Goal: Information Seeking & Learning: Learn about a topic

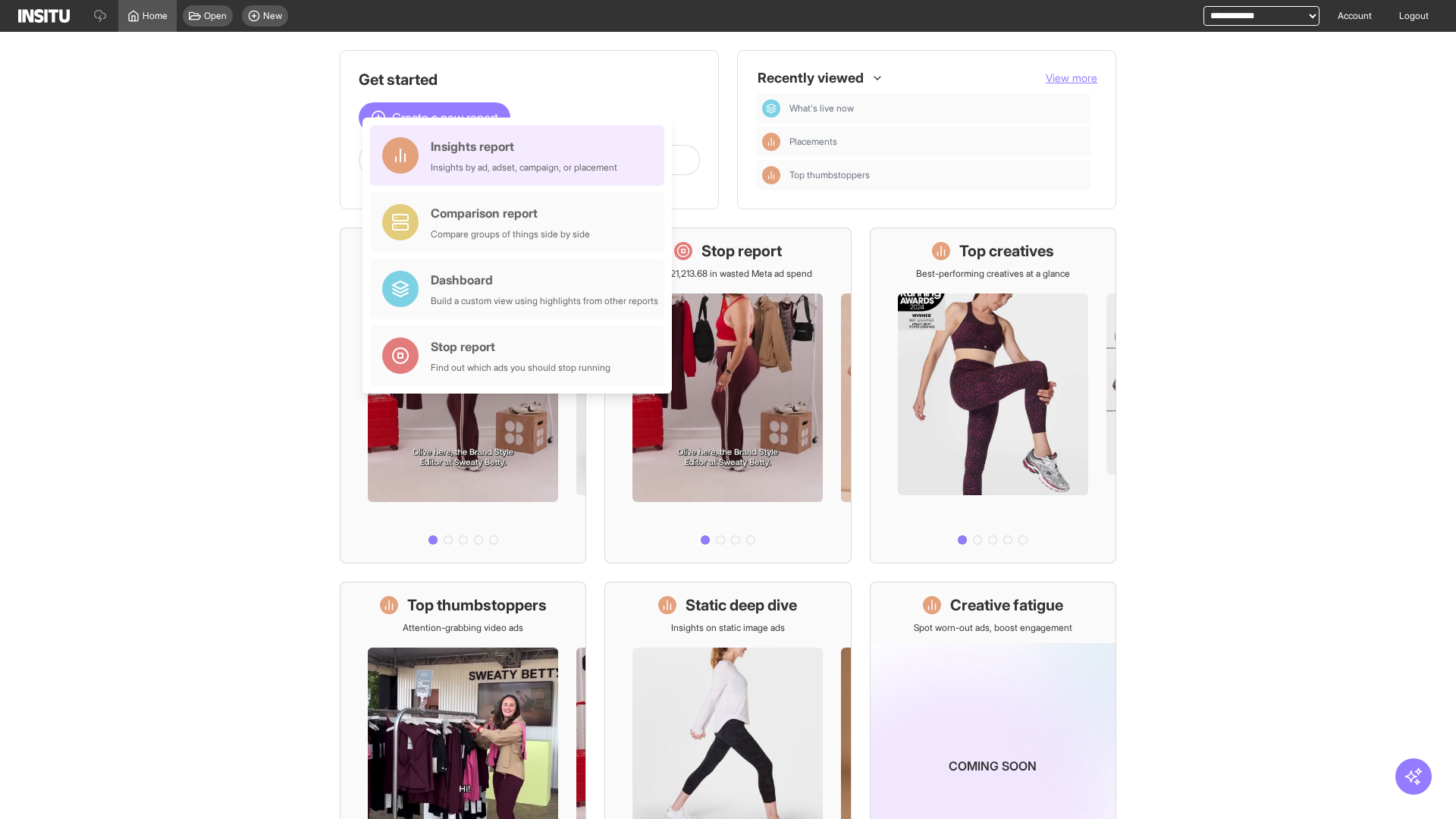
click at [521, 156] on div "Insights report Insights by ad, adset, campaign, or placement" at bounding box center [524, 155] width 186 height 36
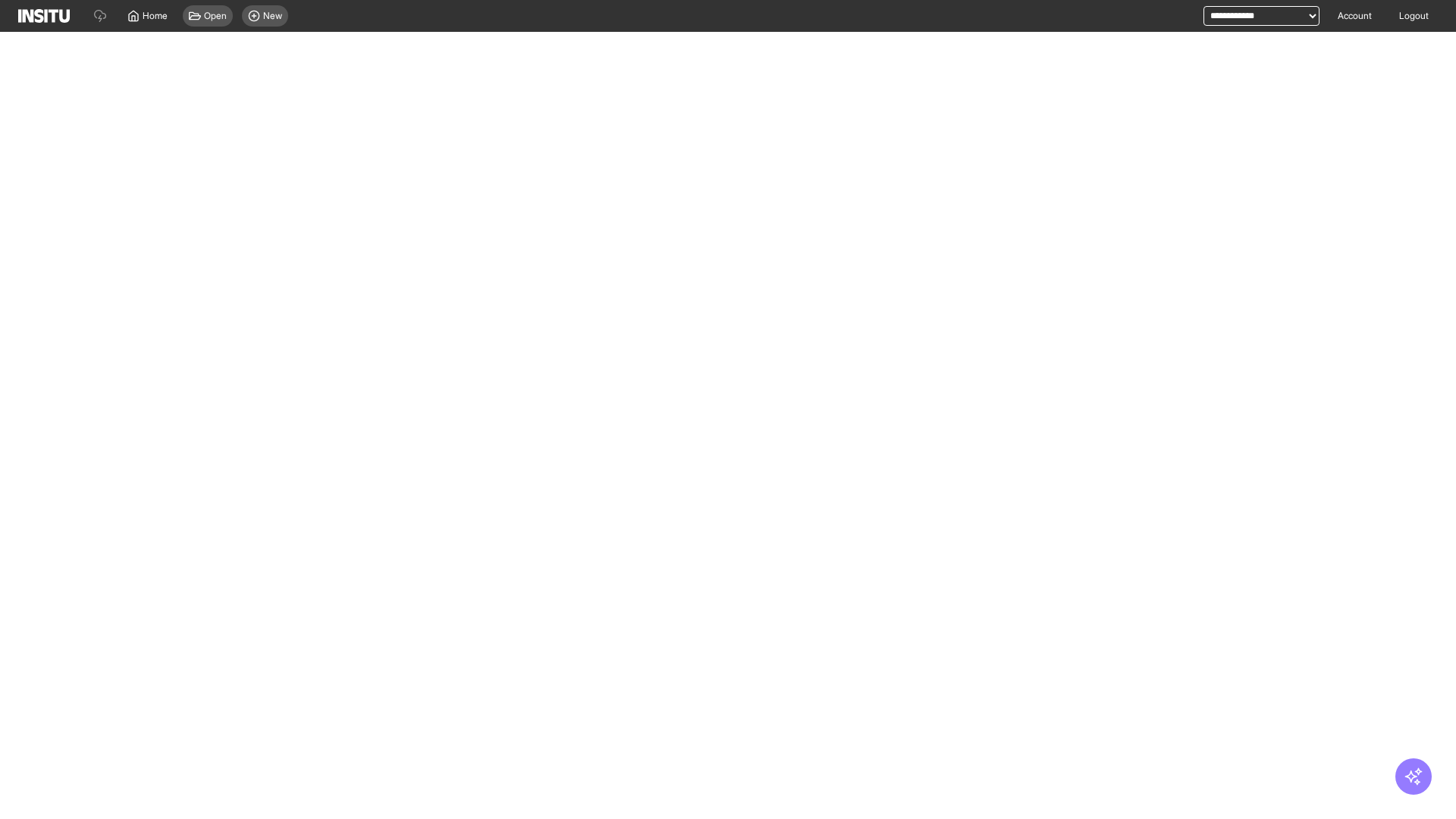
select select "**"
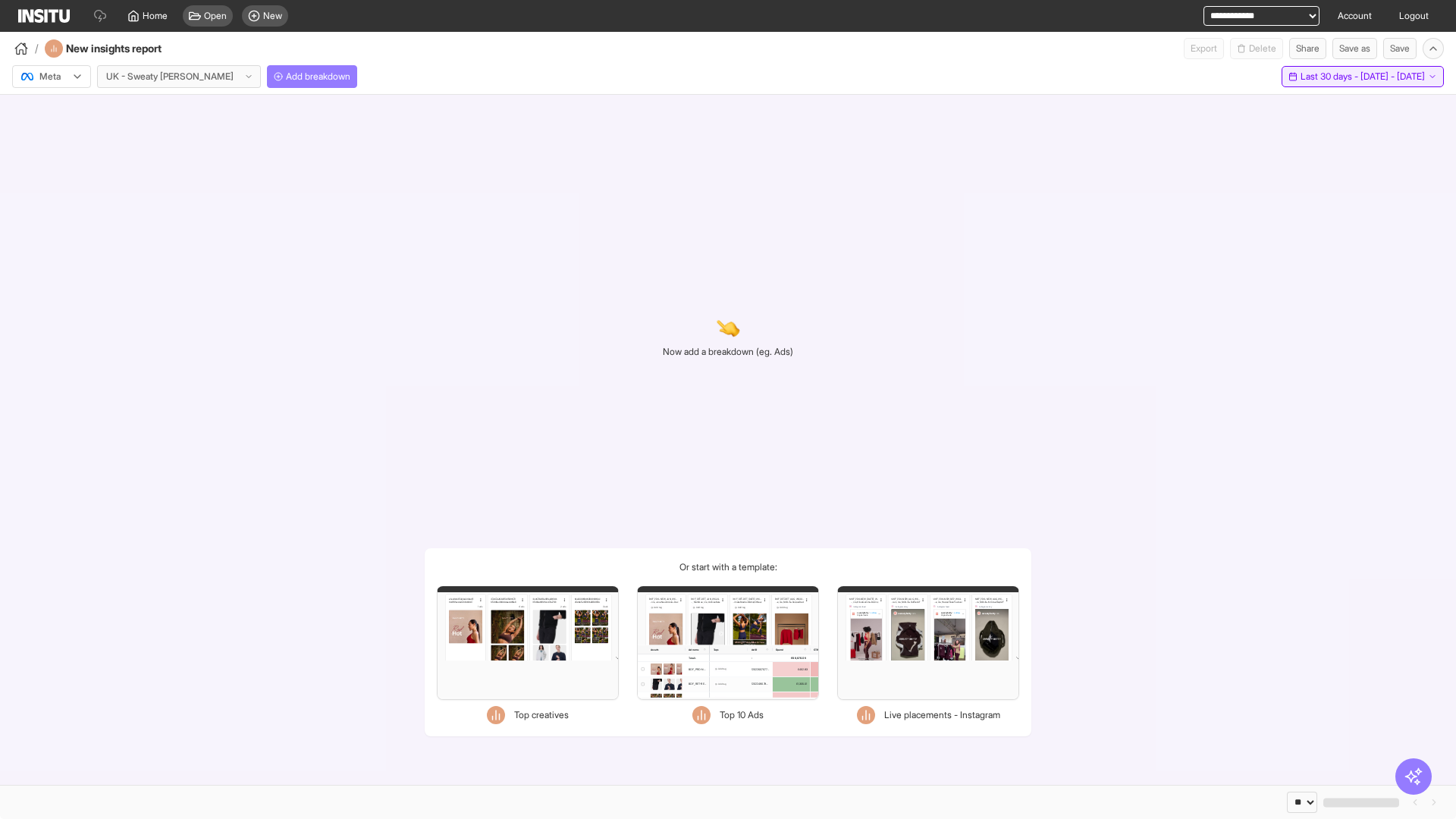
click at [1336, 76] on span "Last 30 days - [DATE] - [DATE]" at bounding box center [1362, 76] width 124 height 12
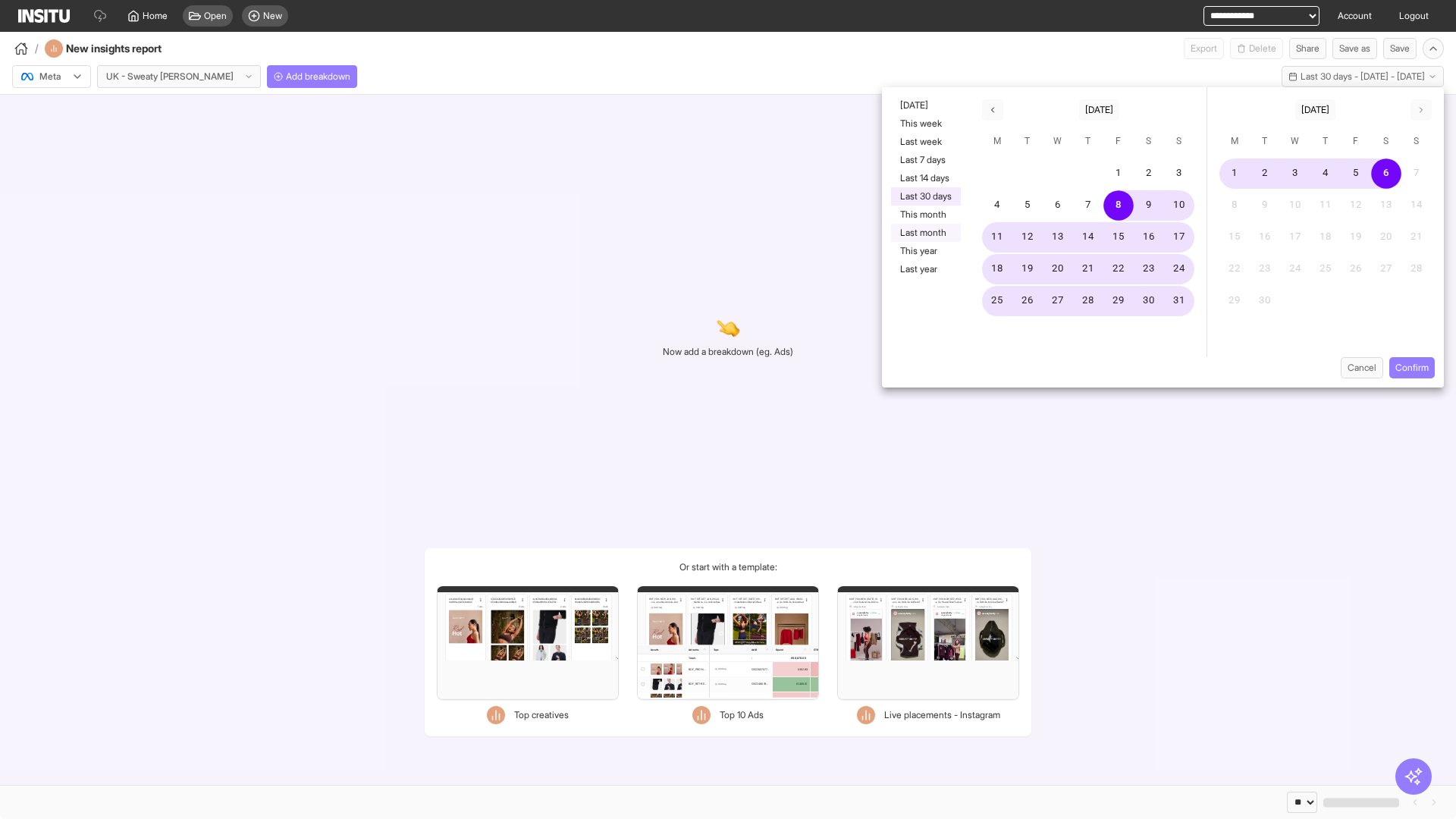
click at [924, 233] on button "Last month" at bounding box center [925, 232] width 70 height 19
